Goal: Find specific page/section: Find specific page/section

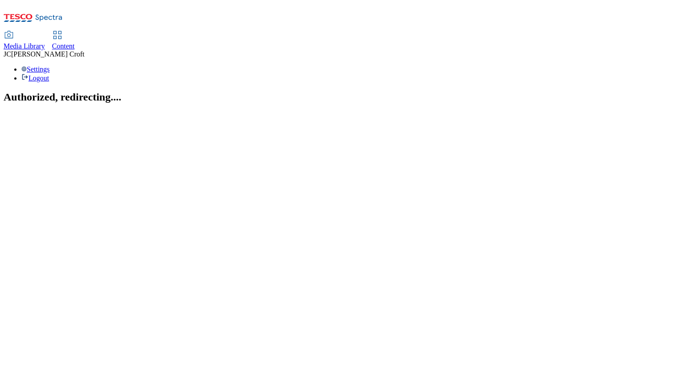
click at [653, 65] on div "Settings Logout" at bounding box center [337, 73] width 666 height 17
click at [50, 65] on link "Settings" at bounding box center [35, 69] width 28 height 8
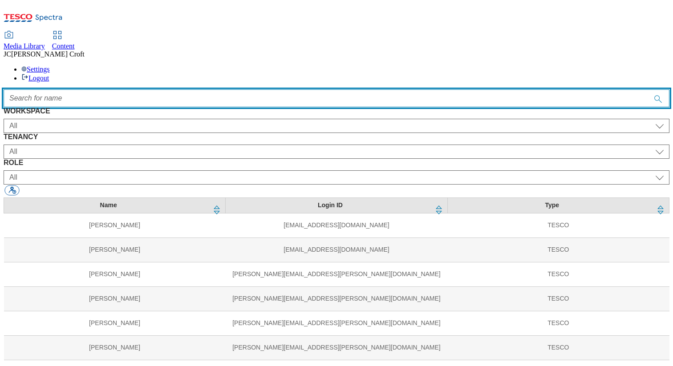
click at [274, 89] on input "Accessible label text" at bounding box center [337, 98] width 666 height 18
click at [321, 89] on input "Accessible label text" at bounding box center [337, 98] width 666 height 18
paste input "[PERSON_NAME]"
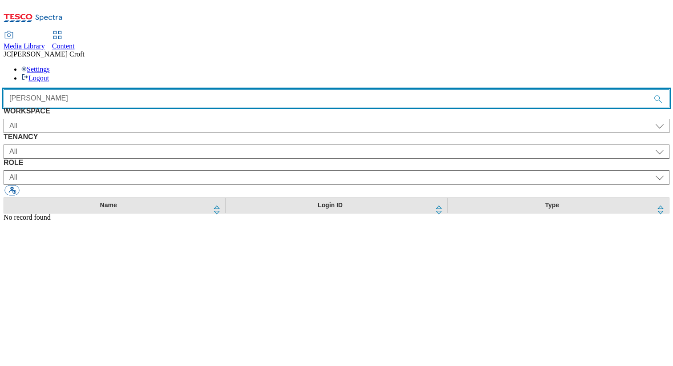
click at [400, 89] on input "[PERSON_NAME]" at bounding box center [337, 98] width 666 height 18
type input "amrit"
